Goal: Entertainment & Leisure: Consume media (video, audio)

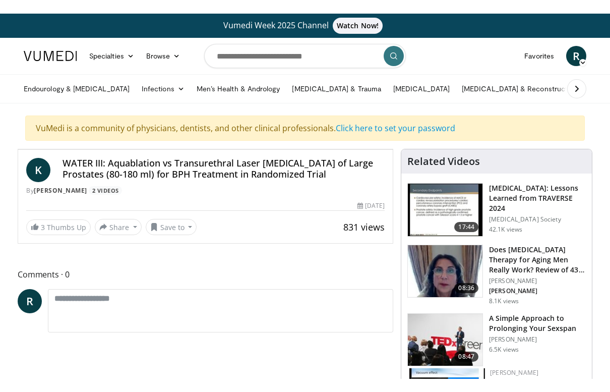
scroll to position [12, 0]
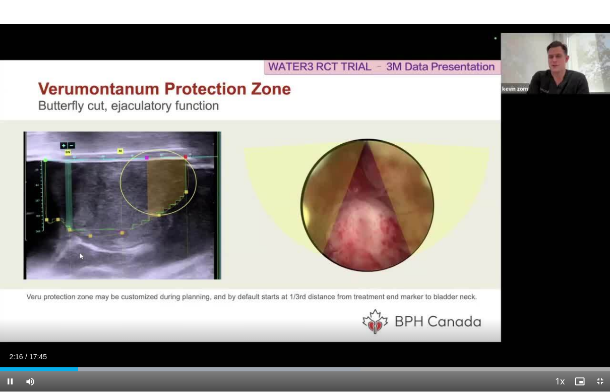
click at [395, 277] on div "10 seconds Tap to unmute" at bounding box center [305, 195] width 610 height 391
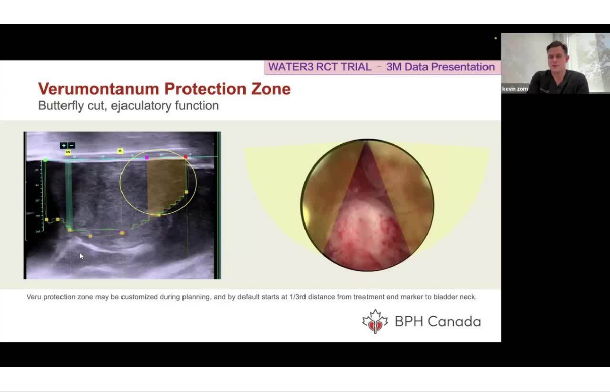
click at [537, 249] on div "10 seconds Tap to unmute" at bounding box center [305, 195] width 610 height 391
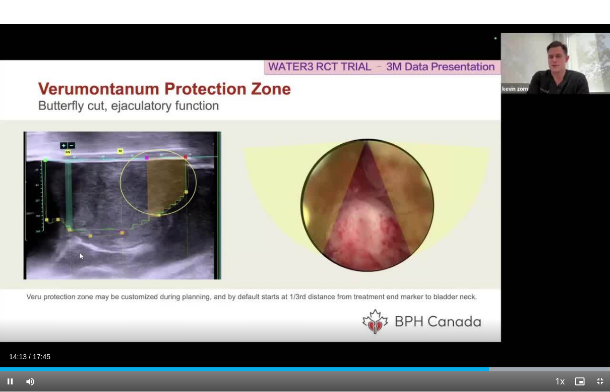
click at [437, 214] on div "10 seconds Tap to unmute" at bounding box center [305, 195] width 610 height 391
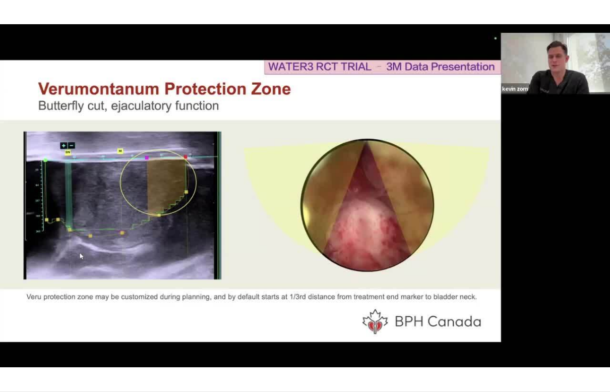
click at [501, 208] on div "10 seconds Tap to unmute" at bounding box center [305, 195] width 610 height 391
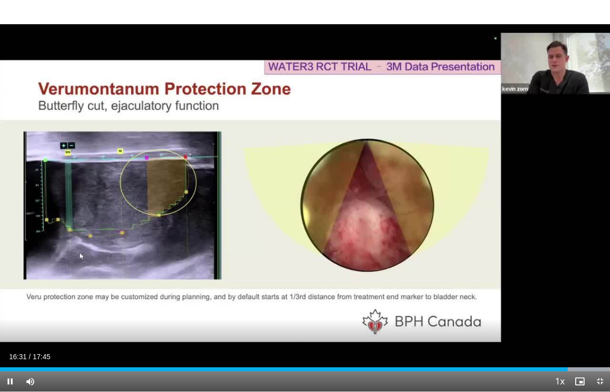
click at [572, 248] on div "10 seconds Tap to unmute" at bounding box center [305, 195] width 610 height 391
click at [565, 266] on div "10 seconds Tap to unmute" at bounding box center [305, 195] width 610 height 391
click at [557, 280] on div "10 seconds Tap to unmute" at bounding box center [305, 195] width 610 height 391
click at [546, 303] on div "10 seconds Tap to unmute" at bounding box center [305, 195] width 610 height 391
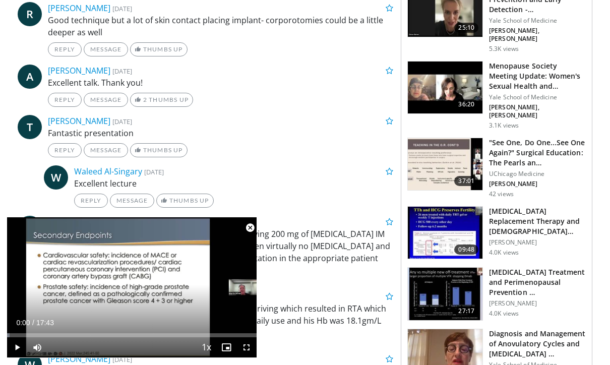
scroll to position [1097, 0]
